Goal: Navigation & Orientation: Find specific page/section

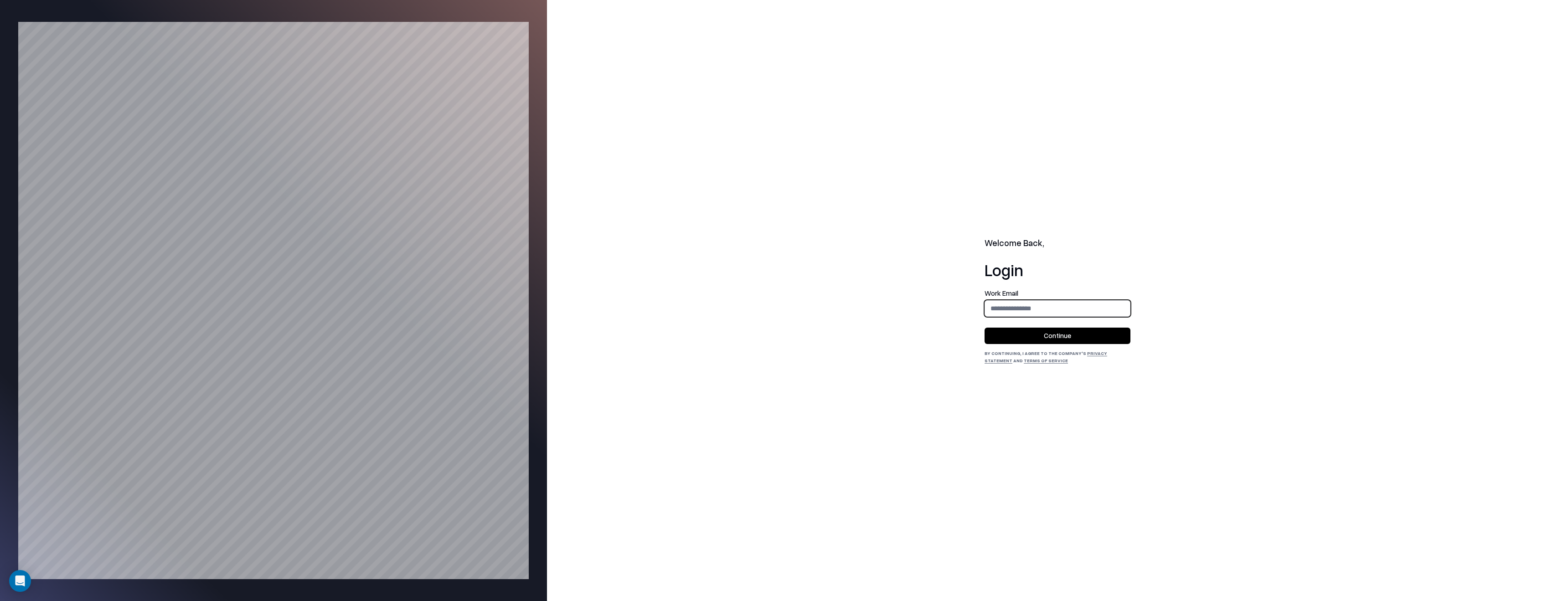
type input "**********"
click at [1073, 339] on button "Continue" at bounding box center [1057, 336] width 146 height 17
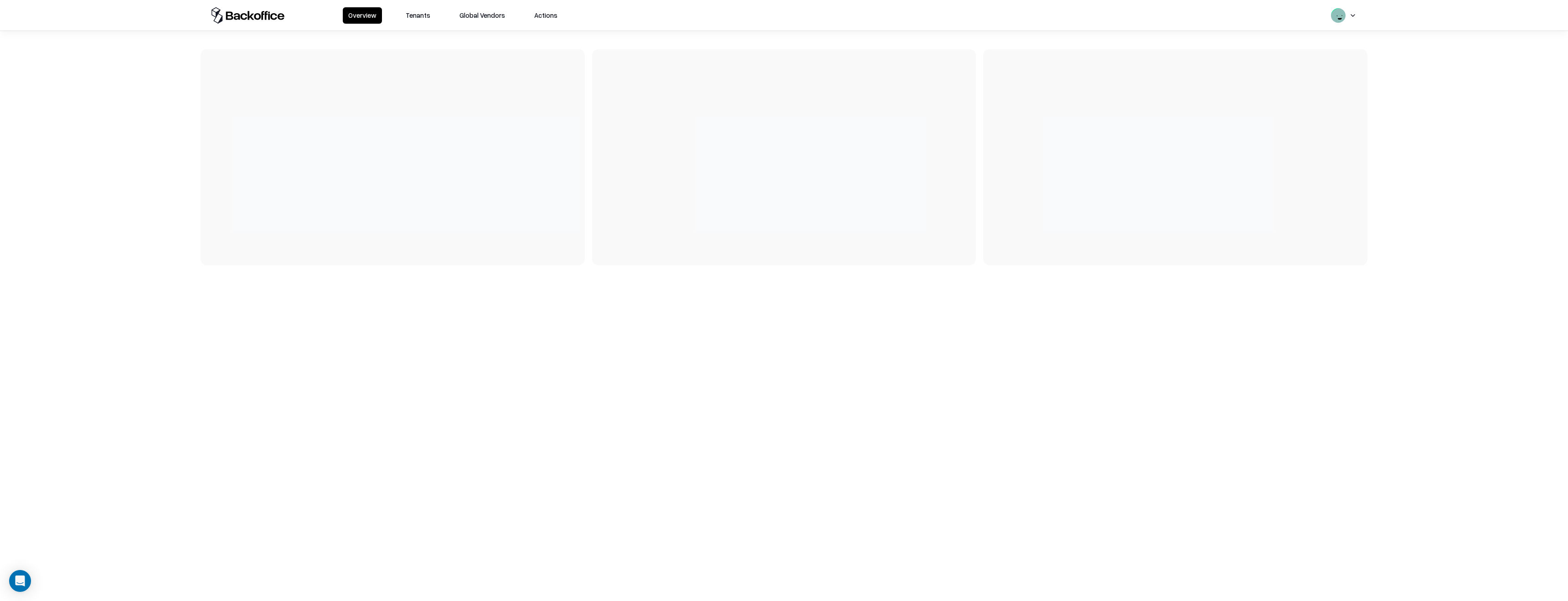
click at [392, 32] on div at bounding box center [784, 151] width 1568 height 241
click at [412, 21] on div "Overview Tenants Global Vendors Actions" at bounding box center [784, 15] width 1167 height 30
click at [407, 16] on button "Tenants" at bounding box center [417, 16] width 36 height 17
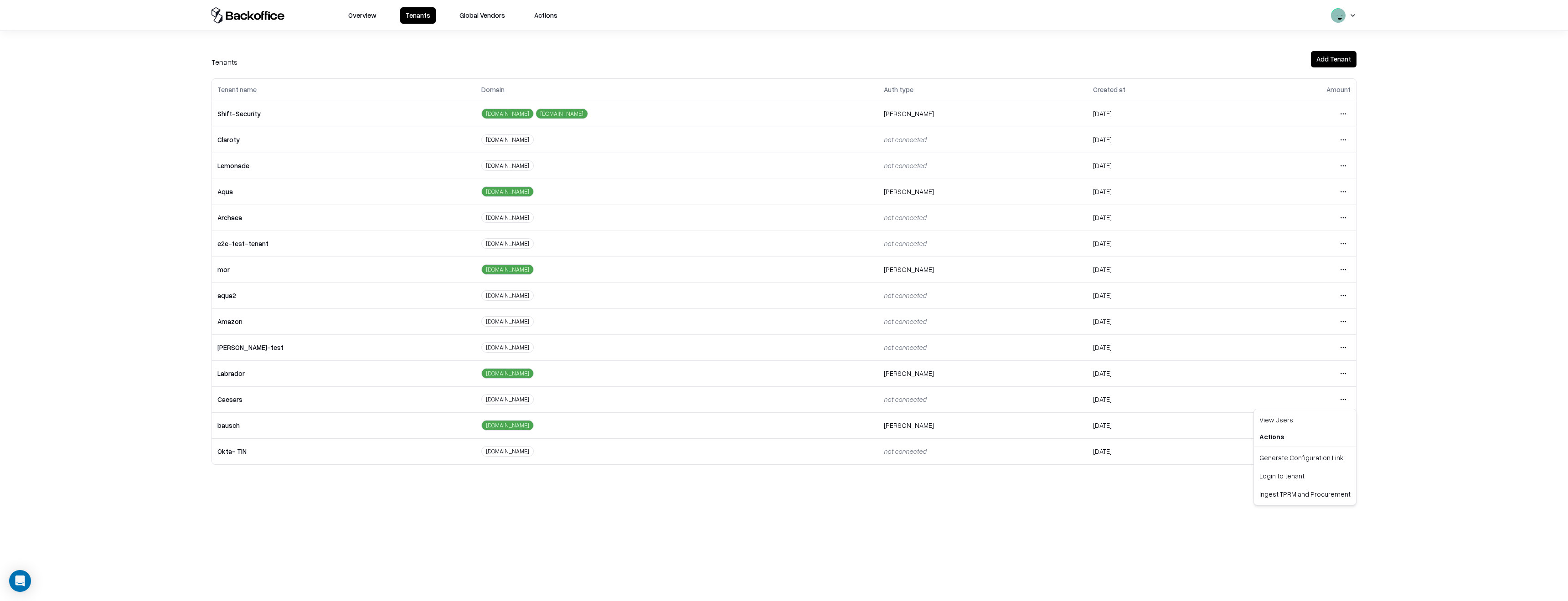
click at [1341, 397] on html "Overview Tenants Global Vendors Actions Tenants Add Tenant Tenant name Domain A…" at bounding box center [784, 300] width 1568 height 601
click at [1272, 475] on div "Login to tenant" at bounding box center [1305, 476] width 98 height 18
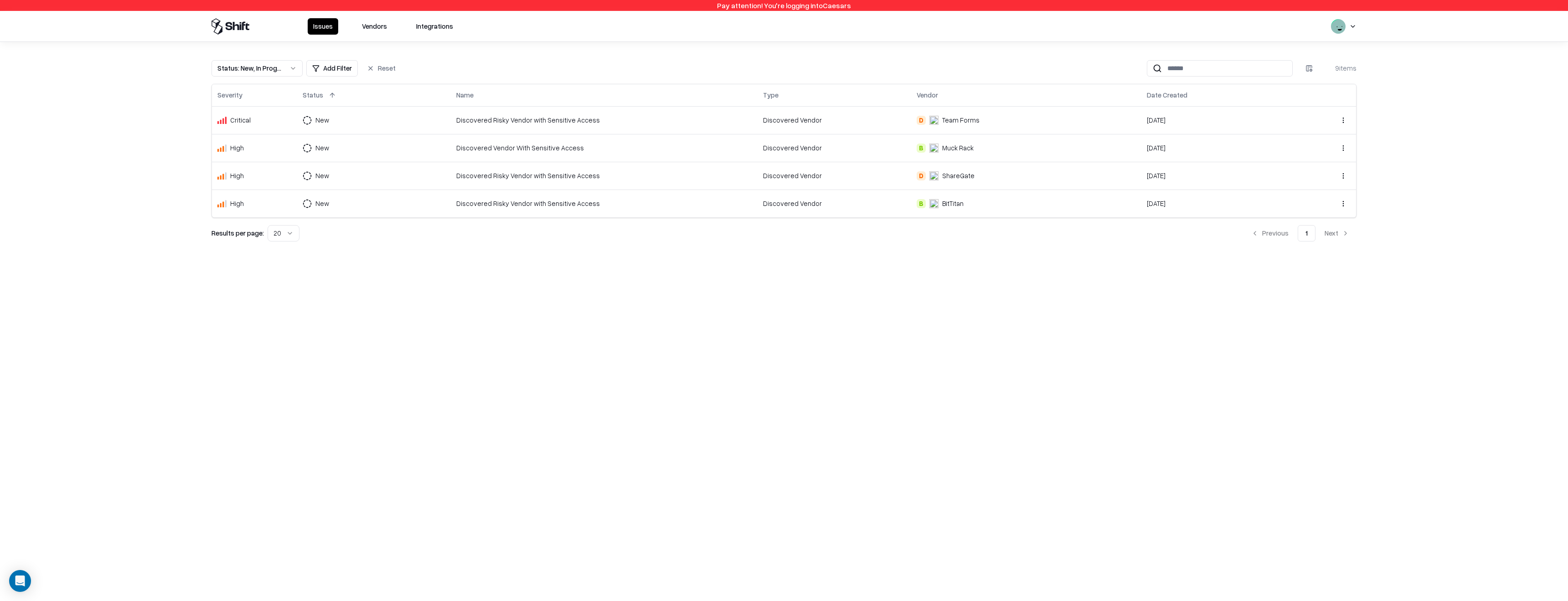
click at [382, 18] on button "Vendors" at bounding box center [374, 27] width 36 height 17
